Goal: Complete application form

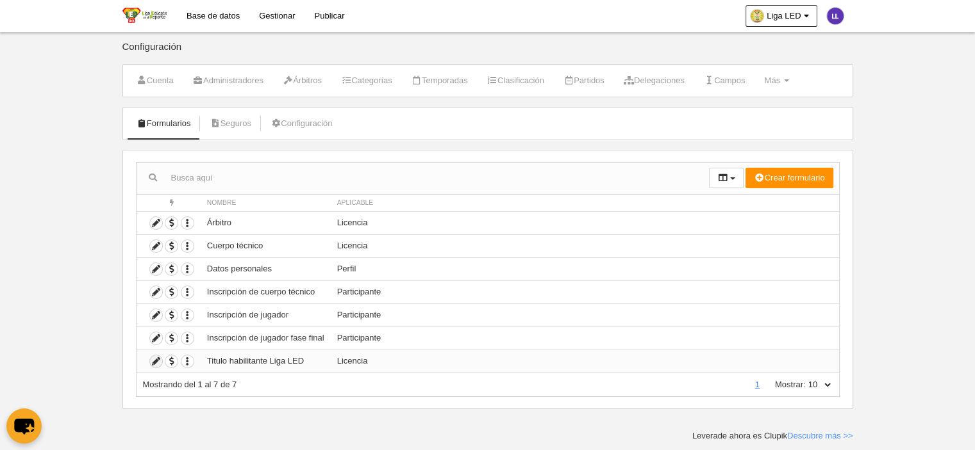
click at [159, 359] on icon at bounding box center [156, 362] width 12 height 12
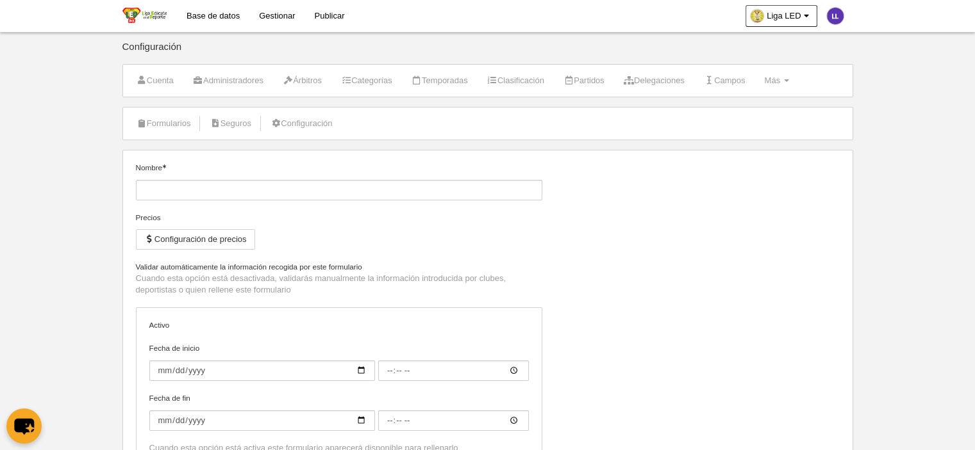
type input "Titulo habilitante Liga LED"
checkbox input "true"
type input "[DATE]"
type input "00:00"
type input "[DATE]"
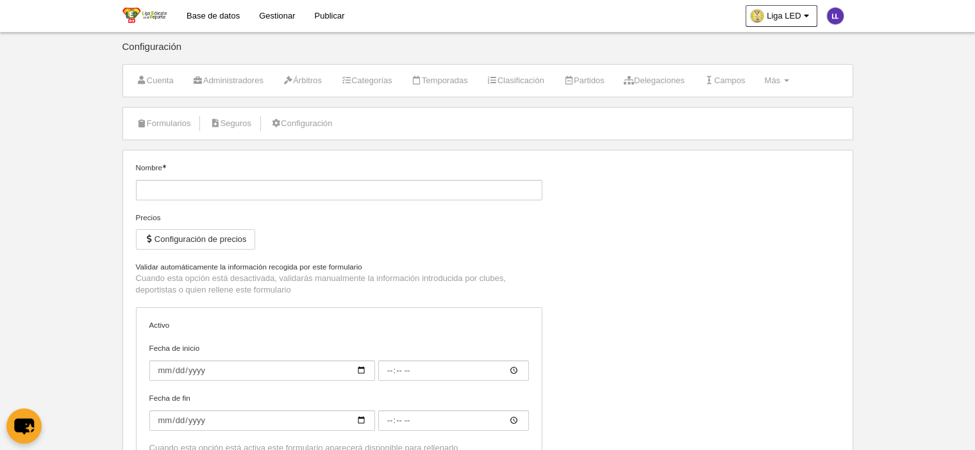
type input "00:00"
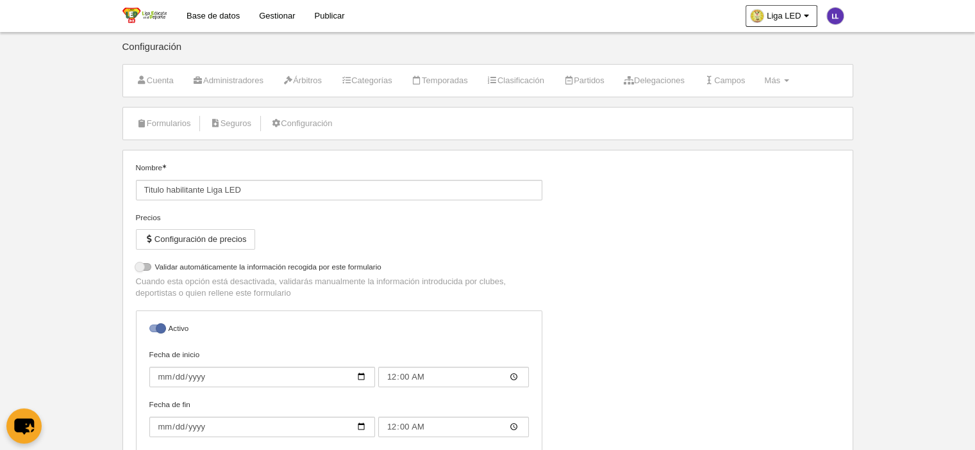
select select "selected"
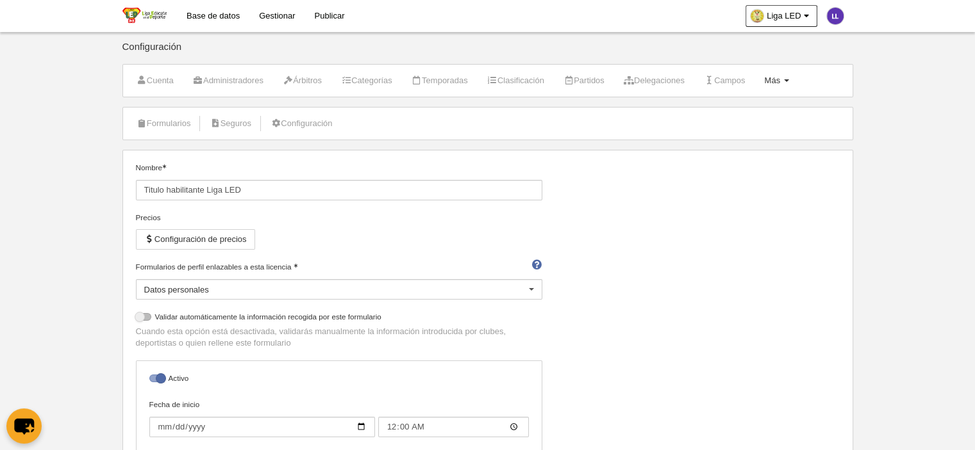
click at [780, 80] on span "Más" at bounding box center [772, 81] width 16 height 10
click at [741, 115] on link "Formularios" at bounding box center [734, 112] width 119 height 21
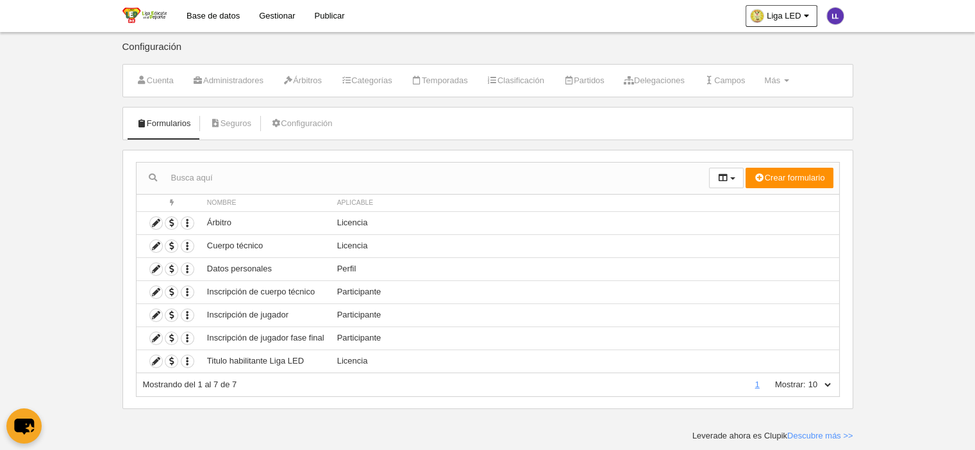
click at [274, 12] on link "Gestionar" at bounding box center [276, 16] width 55 height 32
